Goal: Task Accomplishment & Management: Manage account settings

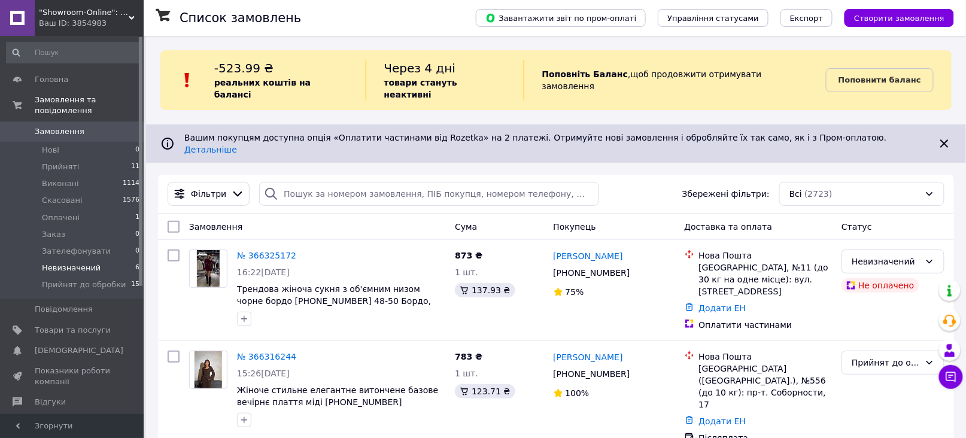
click at [92, 263] on span "Невизначений" at bounding box center [71, 268] width 59 height 11
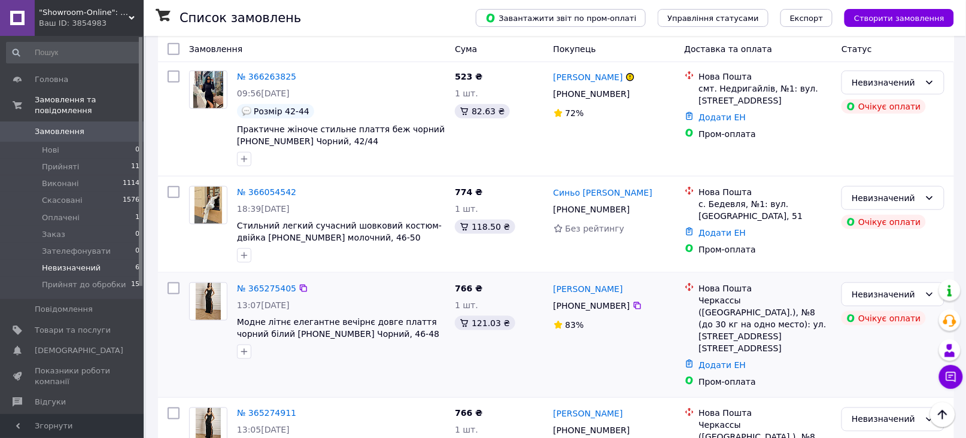
scroll to position [159, 0]
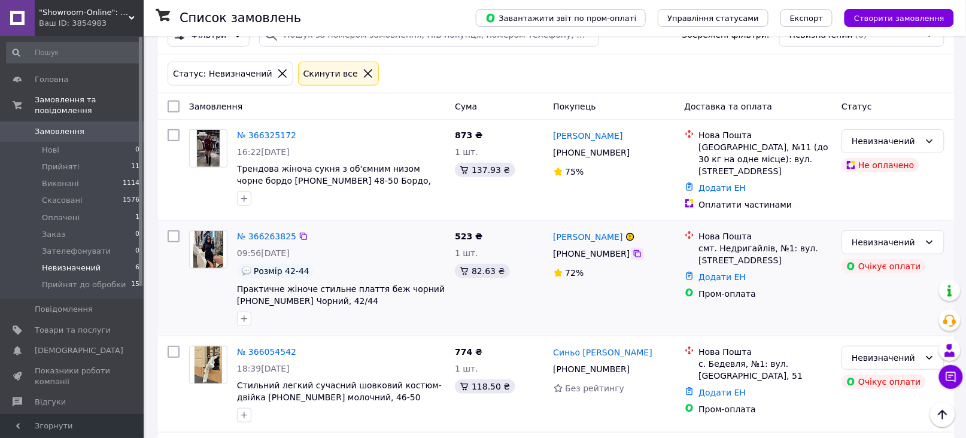
click at [632, 249] on icon at bounding box center [637, 254] width 10 height 10
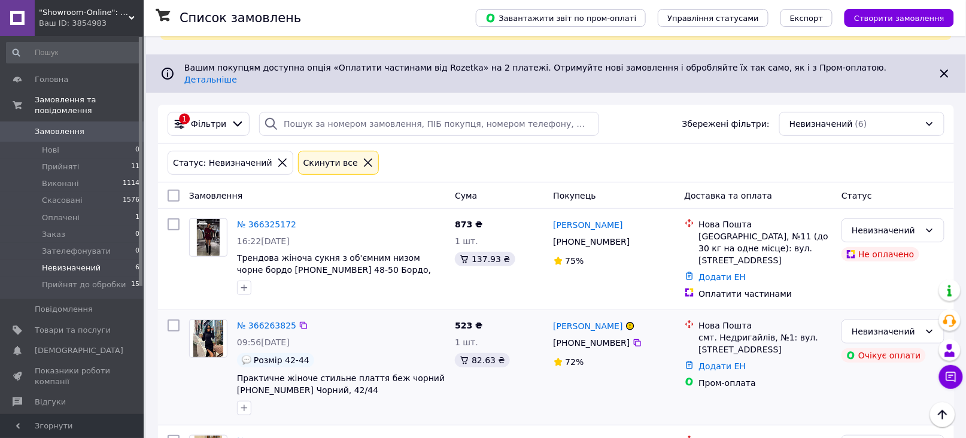
scroll to position [69, 0]
click at [42, 126] on span "Замовлення" at bounding box center [60, 131] width 50 height 11
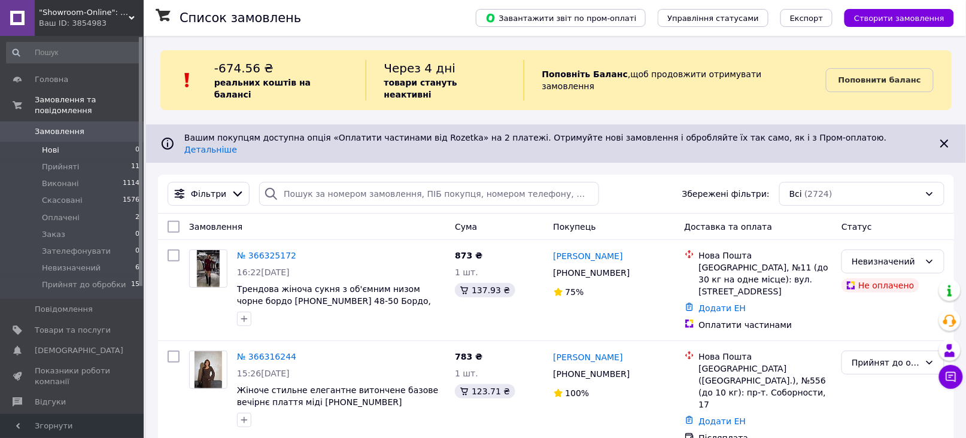
click at [43, 145] on span "Нові" at bounding box center [50, 150] width 17 height 11
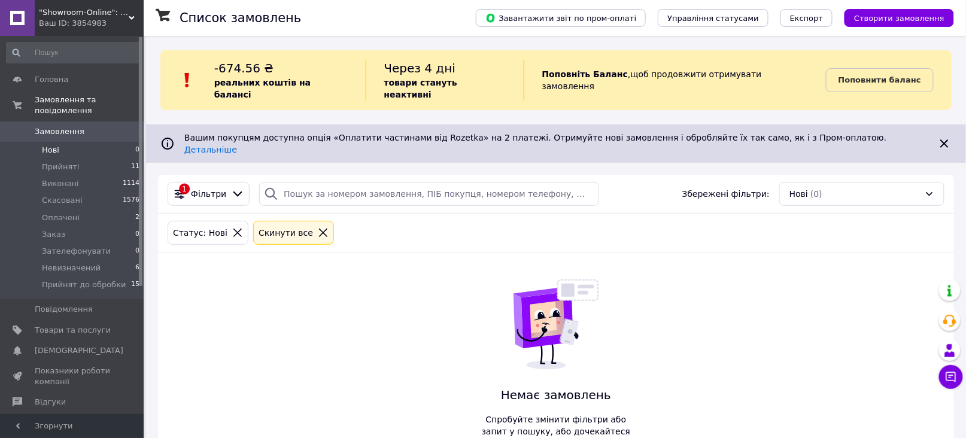
click at [63, 126] on span "Замовлення" at bounding box center [60, 131] width 50 height 11
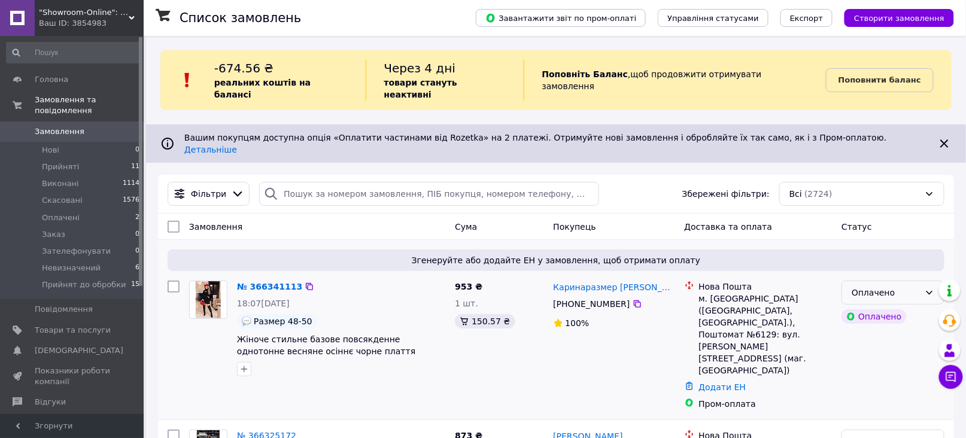
click at [875, 286] on div "Оплачено" at bounding box center [885, 292] width 68 height 13
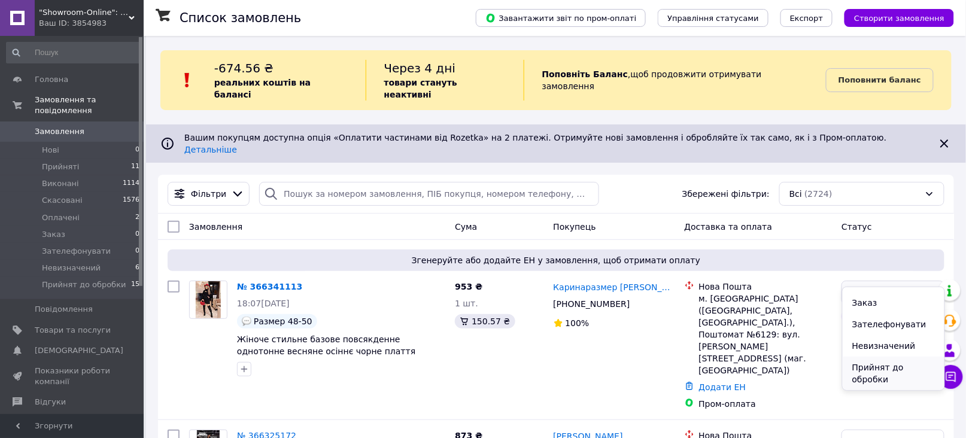
click at [869, 369] on li "Прийнят до обробки" at bounding box center [893, 374] width 102 height 34
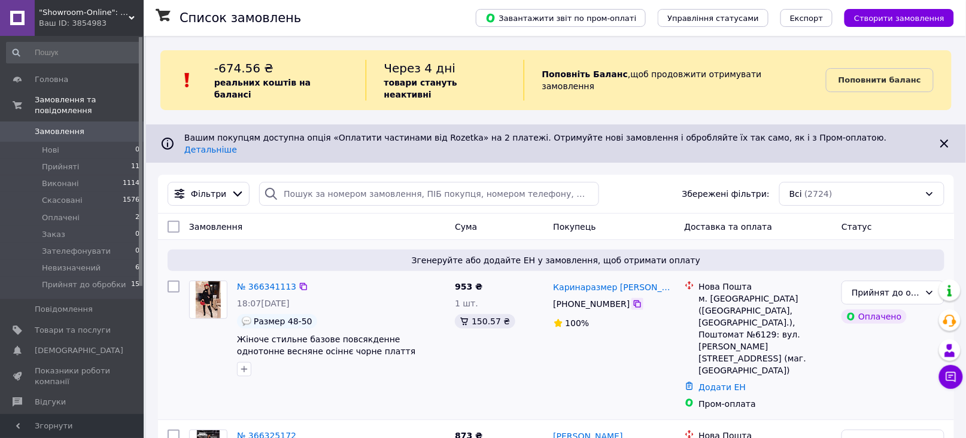
click at [634, 300] on icon at bounding box center [637, 303] width 7 height 7
drag, startPoint x: 164, startPoint y: 323, endPoint x: 178, endPoint y: 316, distance: 15.5
click at [165, 323] on div at bounding box center [174, 345] width 22 height 139
click at [632, 299] on icon at bounding box center [637, 304] width 10 height 10
click at [166, 310] on div at bounding box center [174, 345] width 22 height 139
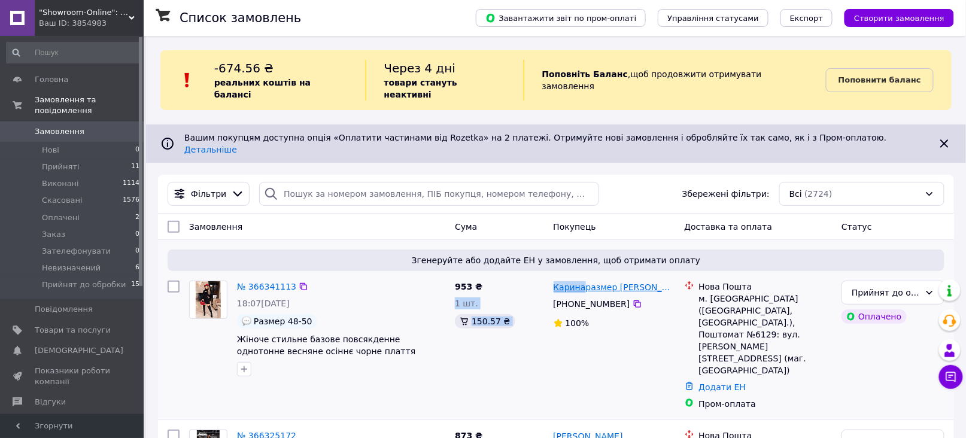
drag, startPoint x: 546, startPoint y: 266, endPoint x: 583, endPoint y: 266, distance: 37.1
click at [583, 276] on div "№ 366341113 18:07, 12.10.2025 Размер 48-50 Жіноче стильне базове повсякденне од…" at bounding box center [556, 345] width 786 height 139
click at [544, 276] on div "953 ₴ 1 шт. 150.57 ₴" at bounding box center [499, 345] width 98 height 139
drag, startPoint x: 549, startPoint y: 263, endPoint x: 582, endPoint y: 264, distance: 32.9
click at [582, 276] on div "Каринаразмер Шостак +380 99 913 07 08 100%" at bounding box center [614, 345] width 131 height 139
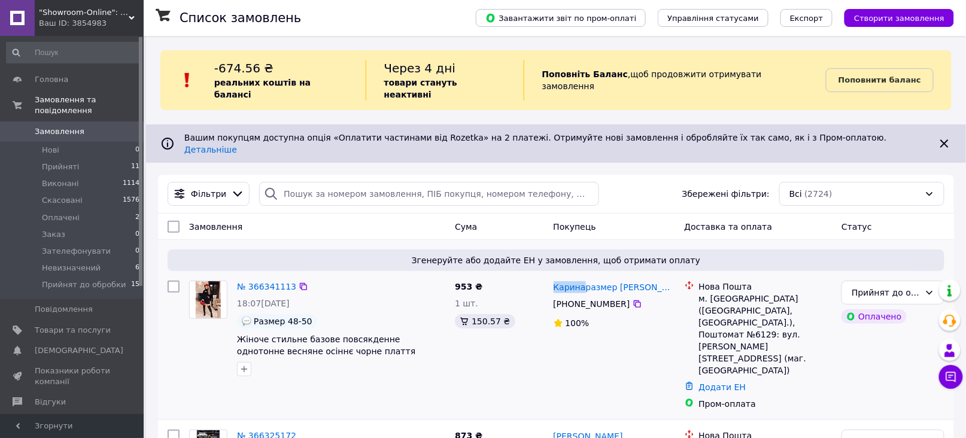
copy link "Карина"
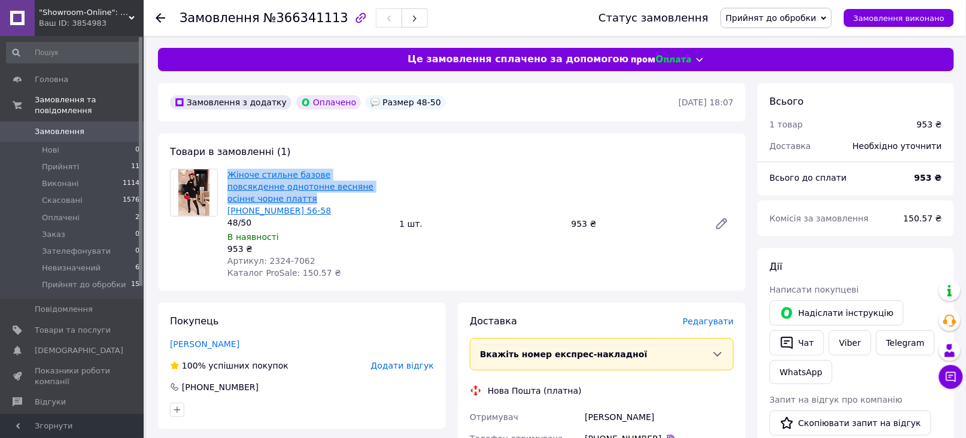
drag, startPoint x: 224, startPoint y: 173, endPoint x: 381, endPoint y: 185, distance: 157.8
click at [381, 185] on div "Жіноче стильне базове повсякденне однотонне весняне осіннє чорне плаття [PHONE_…" at bounding box center [309, 223] width 172 height 115
copy link "Жіноче стильне базове повсякденне однотонне весняне осіннє чорне плаття"
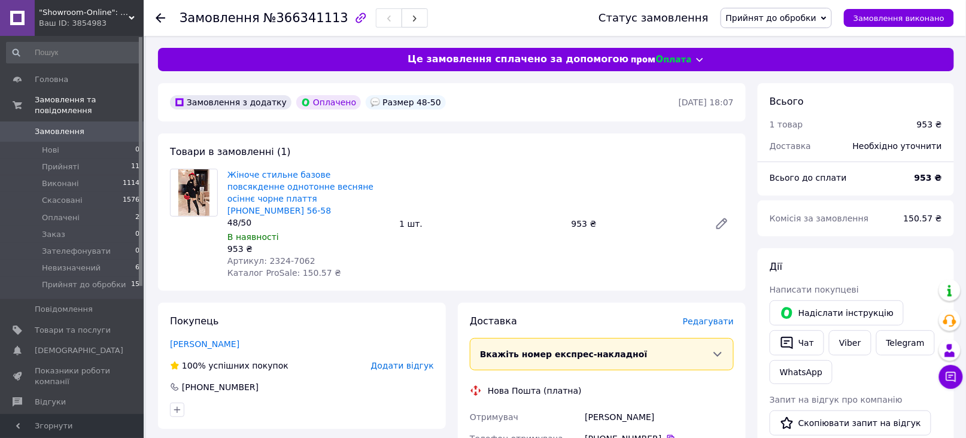
click at [705, 433] on div "[PHONE_NUMBER]" at bounding box center [659, 439] width 149 height 12
drag, startPoint x: 227, startPoint y: 209, endPoint x: 250, endPoint y: 208, distance: 22.7
click at [250, 217] on div "48/50" at bounding box center [308, 223] width 162 height 12
copy div "48/50"
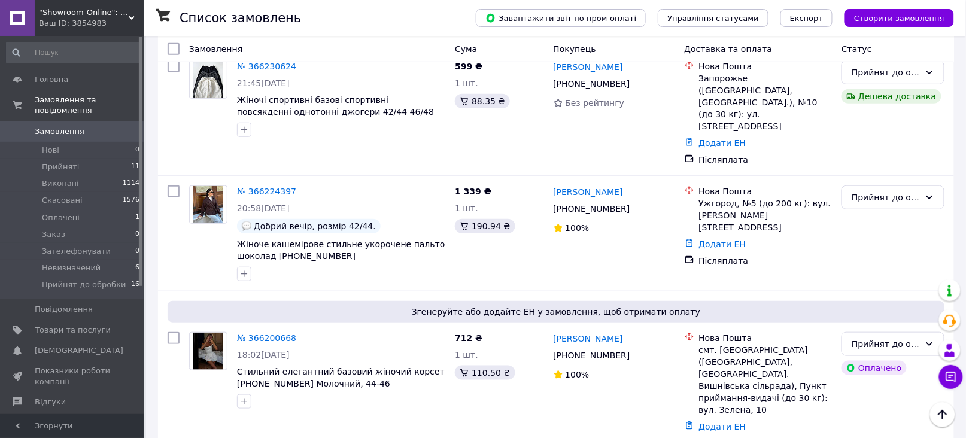
scroll to position [1675, 0]
